Goal: Find specific page/section: Find specific page/section

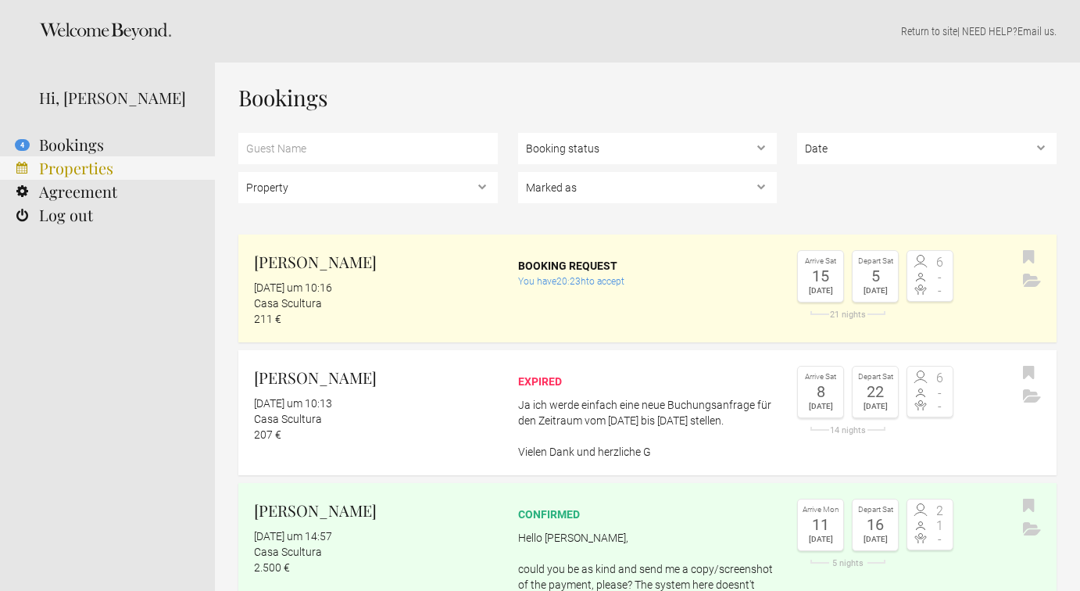
click at [48, 170] on link "Properties" at bounding box center [107, 167] width 215 height 23
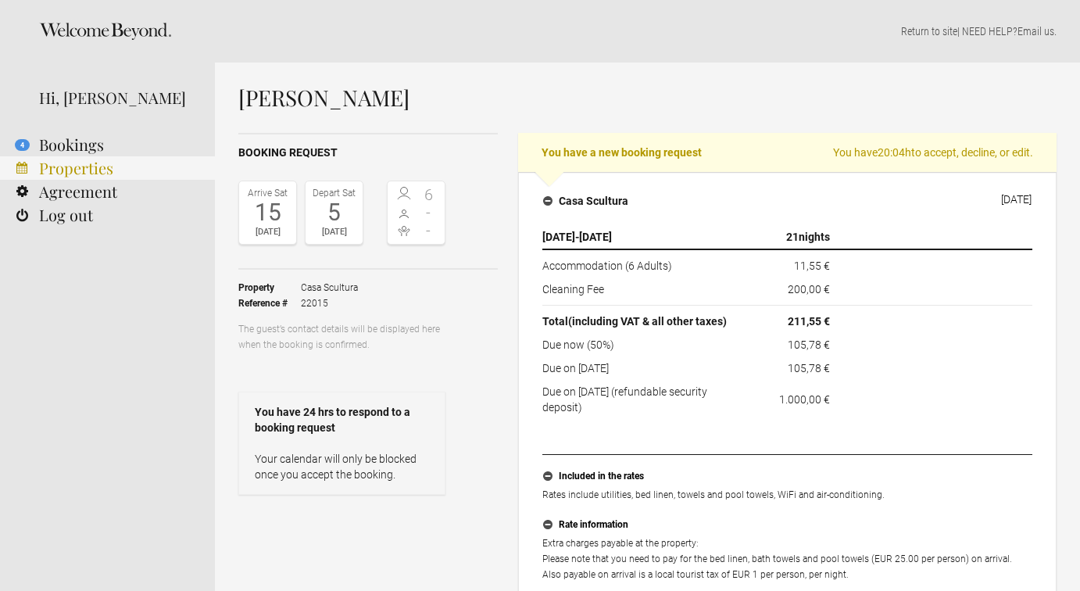
click at [65, 168] on link "Properties" at bounding box center [107, 167] width 215 height 23
